Goal: Task Accomplishment & Management: Complete application form

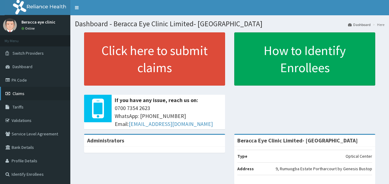
click at [16, 97] on link "Claims" at bounding box center [35, 93] width 70 height 13
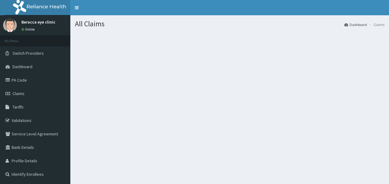
click at [206, 64] on section at bounding box center [229, 66] width 318 height 76
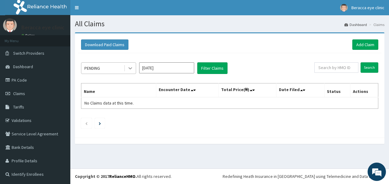
click at [130, 65] on icon at bounding box center [130, 68] width 6 height 6
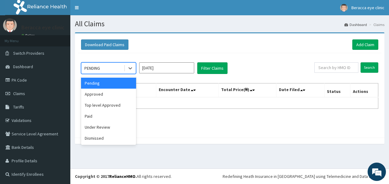
click at [174, 68] on input "Sep 2025" at bounding box center [166, 67] width 55 height 11
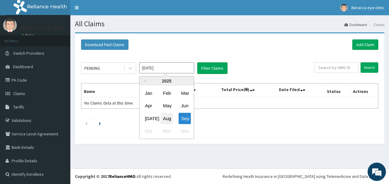
click at [165, 119] on div "Aug" at bounding box center [166, 118] width 12 height 11
type input "Aug 2025"
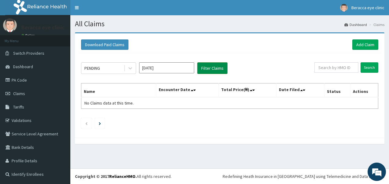
click at [220, 72] on button "Filter Claims" at bounding box center [212, 68] width 30 height 12
click at [216, 66] on button "Filter Claims" at bounding box center [212, 68] width 30 height 12
click at [370, 46] on link "Add Claim" at bounding box center [365, 44] width 26 height 10
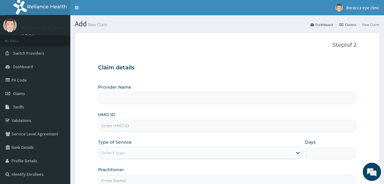
type input "Beracca Eye Clinic Limited- Port harcourt"
click at [144, 129] on input "HMO ID" at bounding box center [227, 126] width 258 height 12
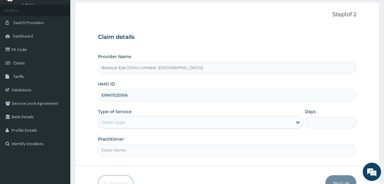
type input "ERM/10209/A"
click at [156, 120] on div "Select type" at bounding box center [195, 122] width 194 height 10
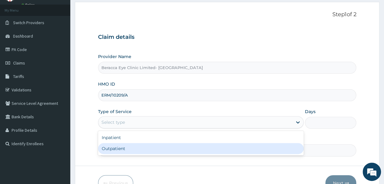
click at [137, 144] on div "Outpatient" at bounding box center [201, 148] width 206 height 11
type input "1"
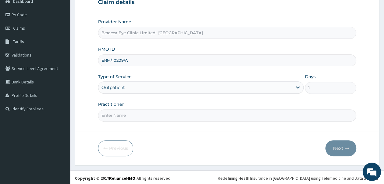
scroll to position [66, 0]
click at [172, 114] on input "Practitioner" at bounding box center [227, 115] width 258 height 12
type input "Dr. Aghogho"
click at [329, 141] on button "Next" at bounding box center [340, 148] width 31 height 16
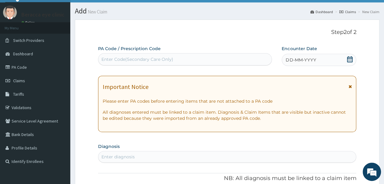
scroll to position [0, 0]
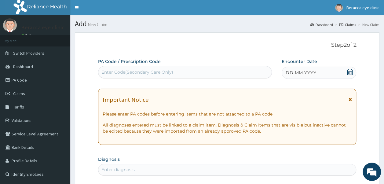
click at [149, 75] on div "Enter Code(Secondary Care Only)" at bounding box center [185, 72] width 174 height 12
click at [149, 72] on div "Enter Code(Secondary Care Only)" at bounding box center [137, 72] width 72 height 6
click at [141, 71] on div "Enter Code(Secondary Care Only)" at bounding box center [137, 72] width 72 height 6
click at [350, 71] on icon at bounding box center [350, 72] width 6 height 6
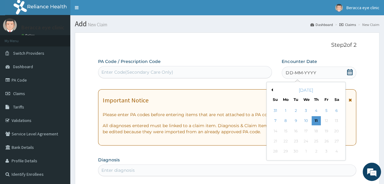
click at [272, 89] on button "Previous Month" at bounding box center [271, 89] width 3 height 3
click at [326, 108] on div "1" at bounding box center [326, 110] width 9 height 9
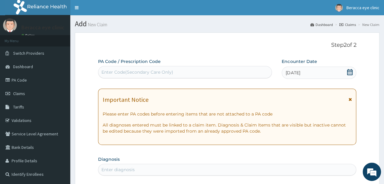
click at [175, 70] on div "Enter Code(Secondary Care Only)" at bounding box center [185, 72] width 174 height 10
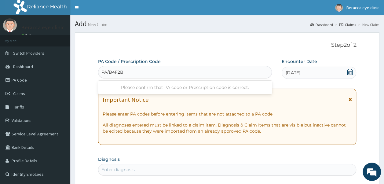
type input "PA/B4F2B2"
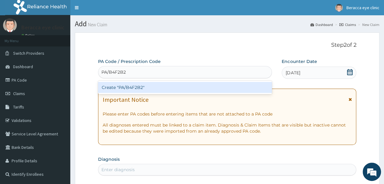
click at [135, 90] on div "Create "PA/B4F2B2"" at bounding box center [185, 87] width 174 height 11
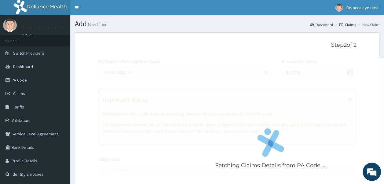
scroll to position [162, 0]
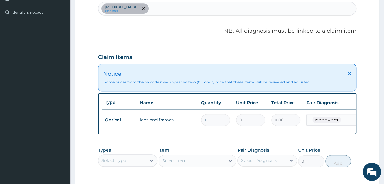
click at [351, 73] on div "Notice Some prices from the pa code may appear as zero (0), kindly note that th…" at bounding box center [227, 77] width 258 height 27
click at [349, 72] on icon at bounding box center [349, 73] width 3 height 4
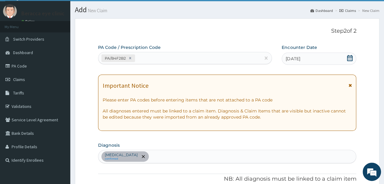
scroll to position [0, 0]
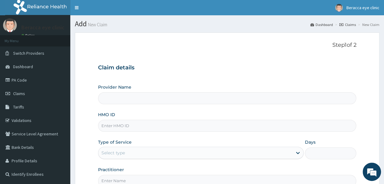
type input "Beracca Eye Clinic Limited- [GEOGRAPHIC_DATA]"
click at [179, 122] on input "HMO ID" at bounding box center [227, 126] width 258 height 12
click at [308, 176] on input "Practitioner" at bounding box center [227, 181] width 258 height 12
click at [329, 73] on div "Claim details Provider Name Beracca Eye Clinic Limited- Port harcourt HMO ID Ty…" at bounding box center [227, 122] width 258 height 128
click at [128, 124] on input "HMO ID" at bounding box center [227, 126] width 258 height 12
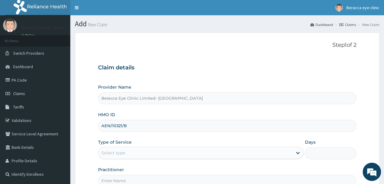
type input "AEN/10321/B"
click at [286, 71] on h3 "Claim details" at bounding box center [227, 67] width 258 height 7
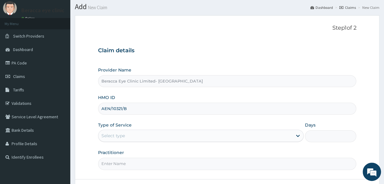
scroll to position [31, 0]
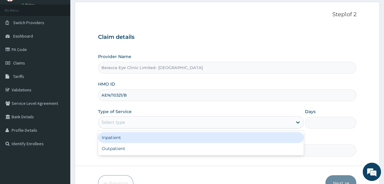
click at [186, 117] on div "Select type" at bounding box center [201, 122] width 206 height 12
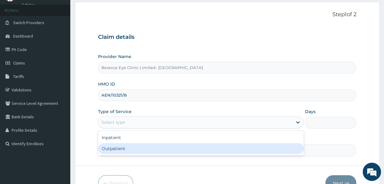
drag, startPoint x: 152, startPoint y: 147, endPoint x: 155, endPoint y: 145, distance: 3.5
click at [153, 147] on div "Outpatient" at bounding box center [201, 148] width 206 height 11
type input "1"
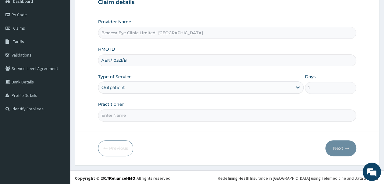
scroll to position [66, 0]
click at [185, 110] on input "Practitioner" at bounding box center [227, 115] width 258 height 12
type input "Dr. Aghogho"
click at [339, 143] on button "Next" at bounding box center [340, 148] width 31 height 16
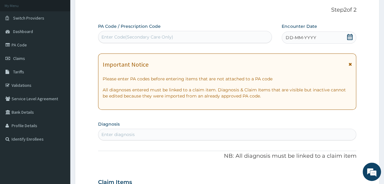
scroll to position [0, 0]
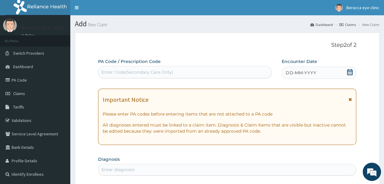
click at [350, 70] on icon at bounding box center [350, 72] width 6 height 6
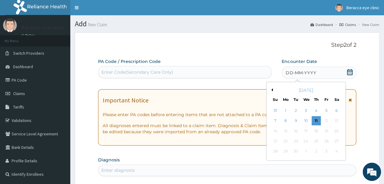
click at [274, 87] on div "September 2025" at bounding box center [306, 90] width 74 height 6
click at [276, 120] on div "7" at bounding box center [275, 120] width 9 height 9
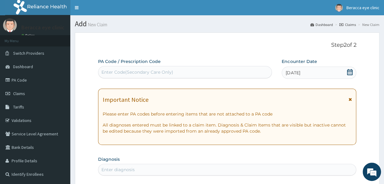
click at [167, 67] on div "Enter Code(Secondary Care Only)" at bounding box center [185, 72] width 174 height 12
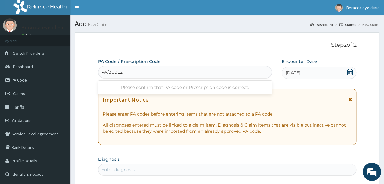
type input "PA/3B0E2A"
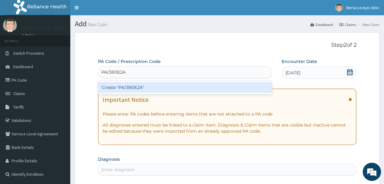
click at [134, 85] on div "Create "PA/3B0E2A"" at bounding box center [185, 87] width 174 height 11
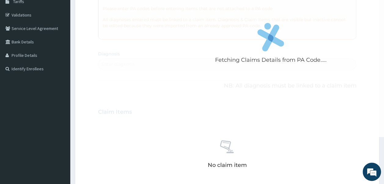
scroll to position [101, 0]
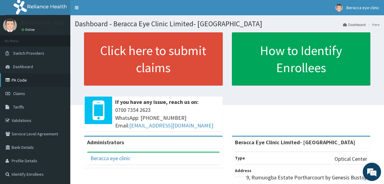
click at [24, 79] on link "PA Code" at bounding box center [35, 79] width 70 height 13
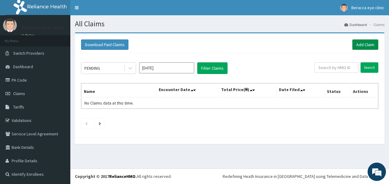
click at [365, 41] on link "Add Claim" at bounding box center [365, 44] width 26 height 10
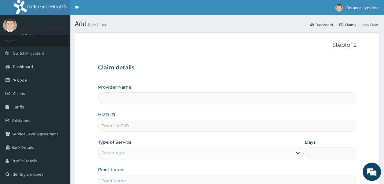
type input "Beracca Eye Clinic Limited- [GEOGRAPHIC_DATA]"
click at [139, 102] on input "Beracca Eye Clinic Limited- [GEOGRAPHIC_DATA]" at bounding box center [227, 98] width 258 height 12
drag, startPoint x: 147, startPoint y: 102, endPoint x: 143, endPoint y: 121, distance: 19.4
click at [143, 121] on div "Provider Name Beracca Eye Clinic Limited- [GEOGRAPHIC_DATA] HMO ID Type of Serv…" at bounding box center [227, 135] width 258 height 103
click at [143, 122] on input "HMO ID" at bounding box center [227, 126] width 258 height 12
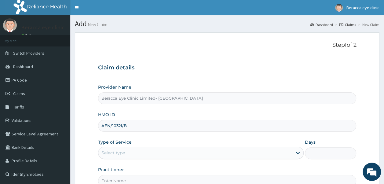
click at [159, 122] on input "AEN/10321/B" at bounding box center [227, 126] width 258 height 12
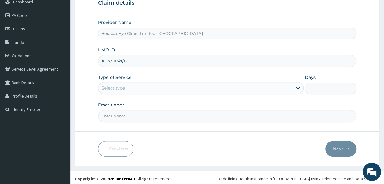
scroll to position [66, 0]
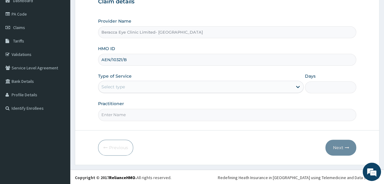
type input "AEN/10321/B"
click at [137, 90] on div "Select type" at bounding box center [195, 87] width 194 height 10
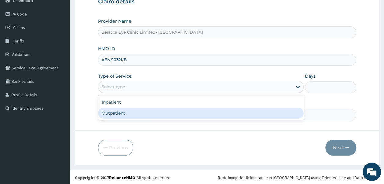
click at [117, 116] on div "Outpatient" at bounding box center [201, 113] width 206 height 11
type input "1"
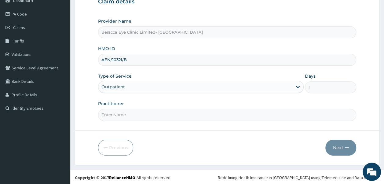
click at [141, 111] on input "Practitioner" at bounding box center [227, 115] width 258 height 12
type input "Dr. Aghogho"
click at [336, 149] on button "Next" at bounding box center [340, 148] width 31 height 16
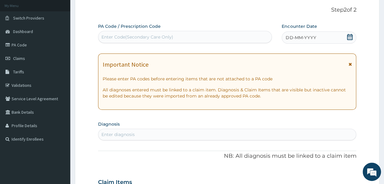
scroll to position [0, 0]
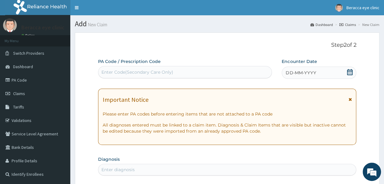
click at [168, 72] on div "Enter Code(Secondary Care Only)" at bounding box center [137, 72] width 72 height 6
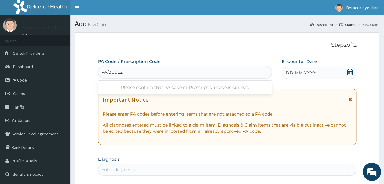
type input "PA/3B0E2A"
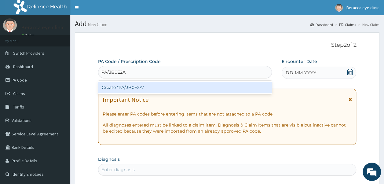
click at [132, 88] on div "Create "PA/3B0E2A"" at bounding box center [185, 87] width 174 height 11
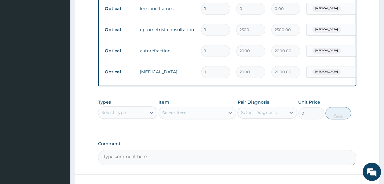
scroll to position [365, 0]
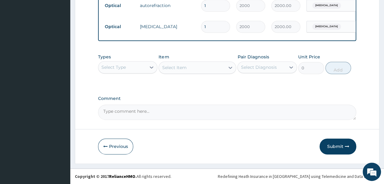
click at [153, 112] on textarea "Comment" at bounding box center [227, 111] width 258 height 15
type textarea "LENS 15,000"
click at [339, 148] on button "Submit" at bounding box center [338, 146] width 37 height 16
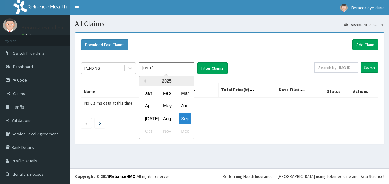
click at [183, 69] on input "Sep 2025" at bounding box center [166, 67] width 55 height 11
click at [166, 119] on div "Aug" at bounding box center [166, 118] width 12 height 11
type input "[DATE]"
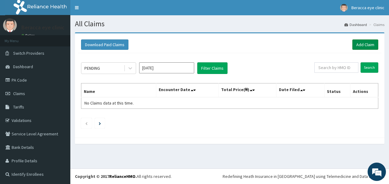
click at [369, 46] on link "Add Claim" at bounding box center [365, 44] width 26 height 10
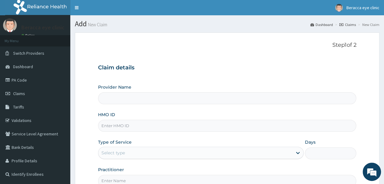
type input "Beracca Eye Clinic Limited- [GEOGRAPHIC_DATA]"
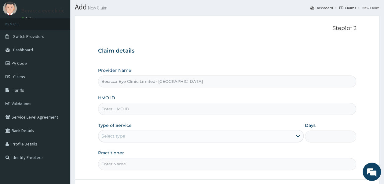
scroll to position [66, 0]
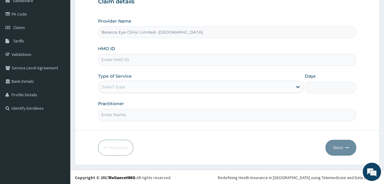
click at [131, 60] on input "HMO ID" at bounding box center [227, 60] width 258 height 12
type input "AEN/10321/D"
click at [132, 85] on div "Select type" at bounding box center [195, 87] width 194 height 10
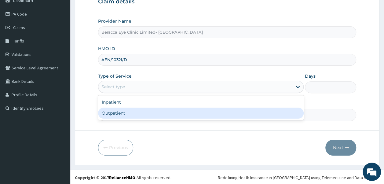
click at [129, 111] on div "Outpatient" at bounding box center [201, 113] width 206 height 11
type input "1"
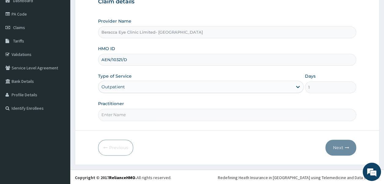
click at [139, 111] on input "Practitioner" at bounding box center [227, 115] width 258 height 12
type input "Dr. GAIL"
click at [342, 145] on button "Next" at bounding box center [340, 148] width 31 height 16
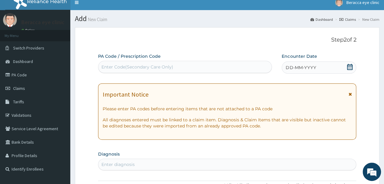
scroll to position [5, 0]
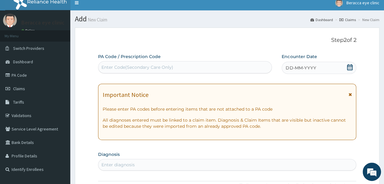
click at [165, 66] on div "Enter Code(Secondary Care Only)" at bounding box center [137, 67] width 72 height 6
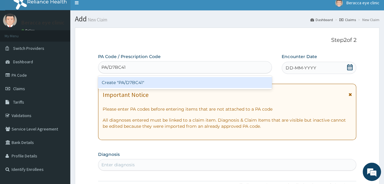
type input "PA/D7BC41"
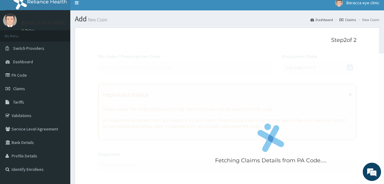
drag, startPoint x: 131, startPoint y: 87, endPoint x: 295, endPoint y: 71, distance: 164.5
click at [291, 73] on div "Fetching Claims Details from PA Code....." at bounding box center [271, 145] width 346 height 184
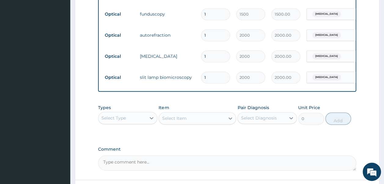
scroll to position [336, 0]
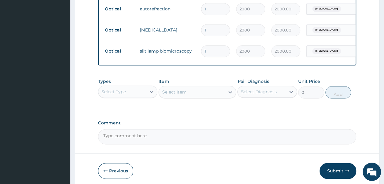
click at [160, 143] on textarea "Comment" at bounding box center [227, 136] width 258 height 15
type textarea "LENS 15,000"
click at [328, 177] on button "Submit" at bounding box center [338, 171] width 37 height 16
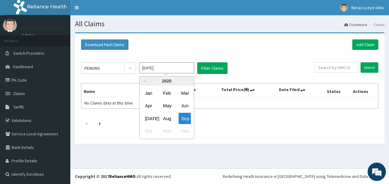
click at [174, 71] on input "[DATE]" at bounding box center [166, 67] width 55 height 11
click at [166, 117] on div "Aug" at bounding box center [166, 118] width 12 height 11
type input "Aug 2025"
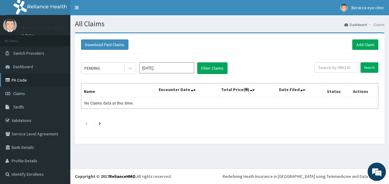
click at [17, 80] on link "PA Code" at bounding box center [35, 79] width 70 height 13
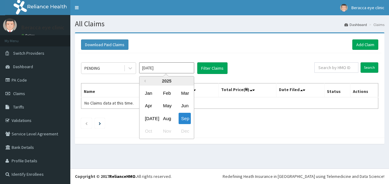
click at [169, 67] on input "[DATE]" at bounding box center [166, 67] width 55 height 11
drag, startPoint x: 167, startPoint y: 116, endPoint x: 175, endPoint y: 107, distance: 11.7
click at [170, 114] on div "Aug" at bounding box center [166, 118] width 12 height 11
type input "[DATE]"
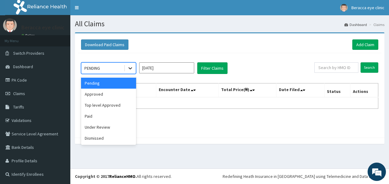
click at [130, 69] on icon at bounding box center [130, 68] width 6 height 6
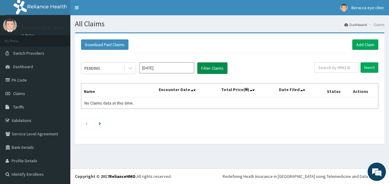
click at [216, 68] on button "Filter Claims" at bounding box center [212, 68] width 30 height 12
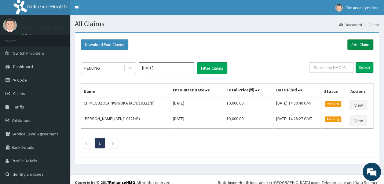
click at [360, 46] on link "Add Claim" at bounding box center [360, 44] width 26 height 10
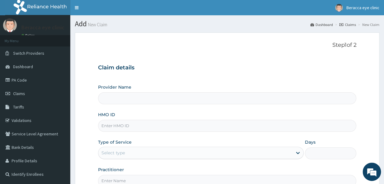
type input "Beracca Eye Clinic Limited- [GEOGRAPHIC_DATA]"
click at [160, 118] on div "HMO ID" at bounding box center [227, 122] width 258 height 20
click at [159, 123] on input "HMO ID" at bounding box center [227, 126] width 258 height 12
click at [217, 116] on div "HMO ID" at bounding box center [227, 122] width 258 height 20
click at [138, 126] on input "HMO ID" at bounding box center [227, 126] width 258 height 12
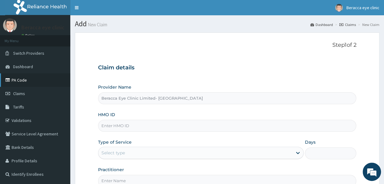
click at [20, 77] on link "PA Code" at bounding box center [35, 79] width 70 height 13
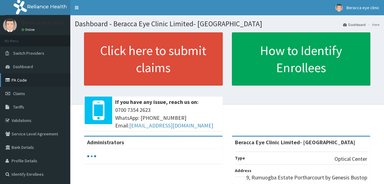
click at [24, 80] on link "PA Code" at bounding box center [35, 79] width 70 height 13
